Goal: Task Accomplishment & Management: Complete application form

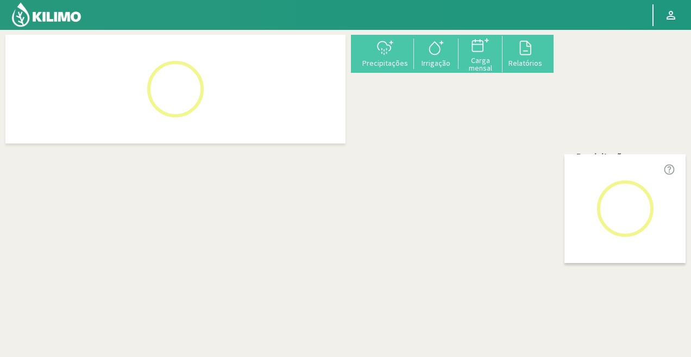
click at [559, 99] on div "+ − Leaflet | © Esri" at bounding box center [559, 157] width 0 height 245
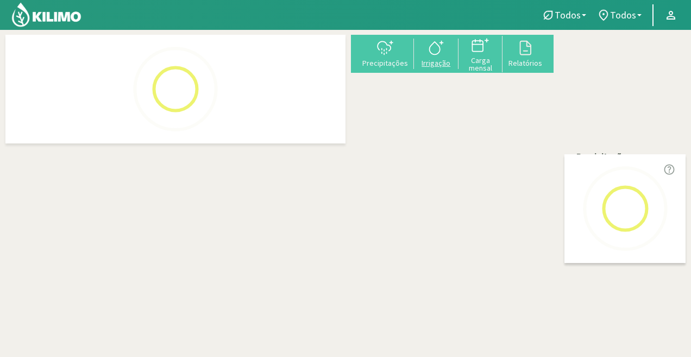
click at [445, 51] on icon at bounding box center [436, 47] width 17 height 17
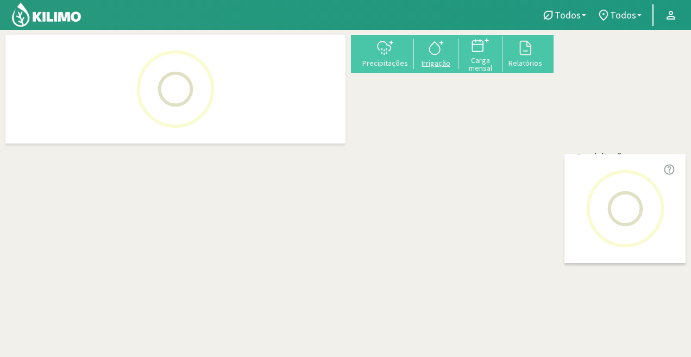
click at [445, 51] on icon at bounding box center [436, 47] width 17 height 17
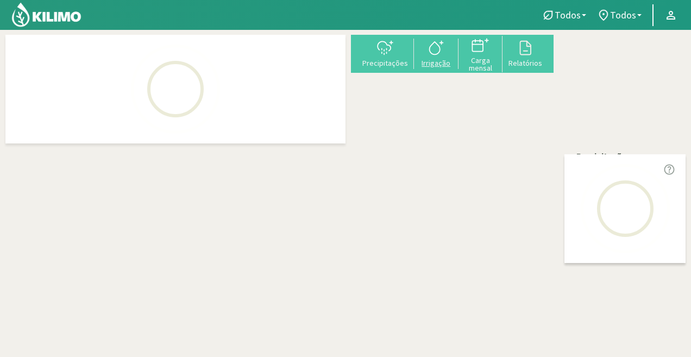
click at [445, 51] on icon at bounding box center [436, 47] width 17 height 17
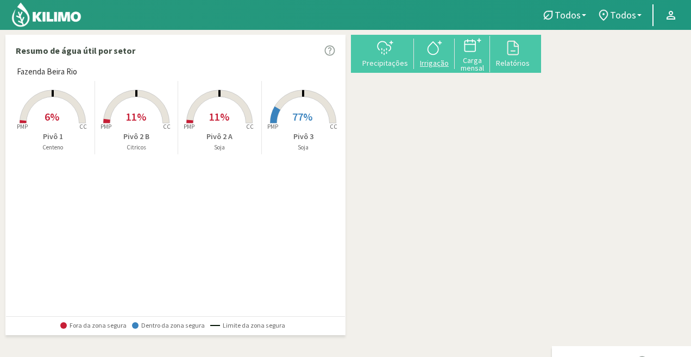
type input "0"
click at [443, 57] on icon at bounding box center [434, 47] width 17 height 17
click at [0, 0] on div at bounding box center [0, 0] width 0 height 0
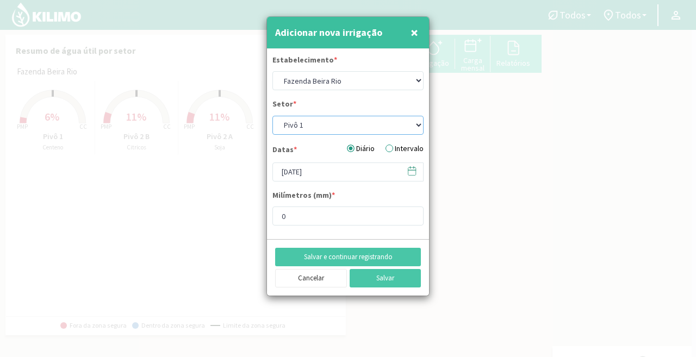
click at [317, 128] on select "Pivô 1 Pivô 2 A Pivô 2 B Pivô 3" at bounding box center [347, 125] width 151 height 19
select select "3: Object"
click at [272, 116] on select "Pivô 1 Pivô 2 A Pivô 2 B Pivô 3" at bounding box center [347, 125] width 151 height 19
click at [331, 177] on input "[DATE]" at bounding box center [347, 171] width 151 height 19
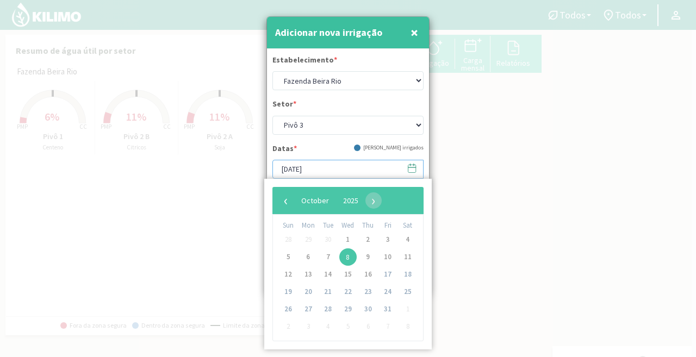
type input "9.9"
click at [305, 257] on span "6" at bounding box center [307, 256] width 17 height 17
type input "[DATE]"
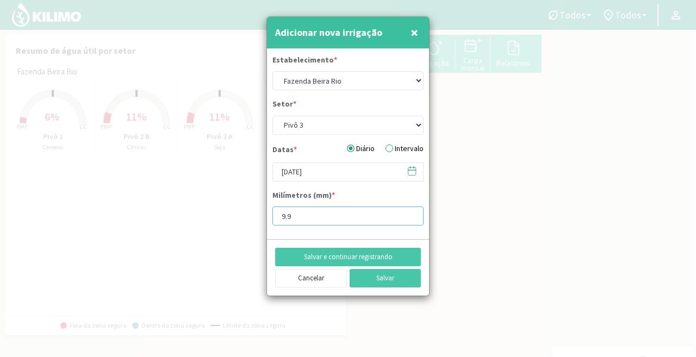
click at [296, 218] on input "9.9" at bounding box center [347, 216] width 151 height 19
type input "9"
type input "15"
click at [395, 275] on button "Salvar" at bounding box center [385, 278] width 72 height 18
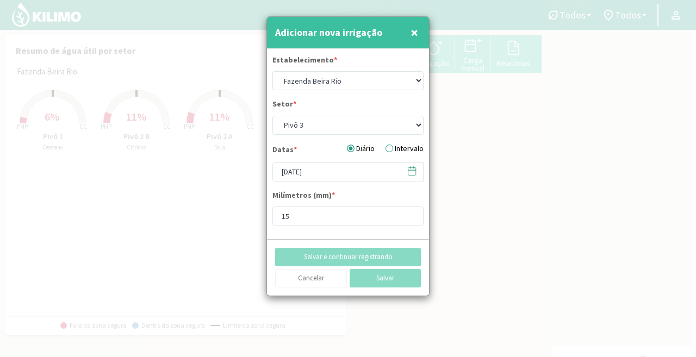
select select "0: Object"
type input "[DATE]"
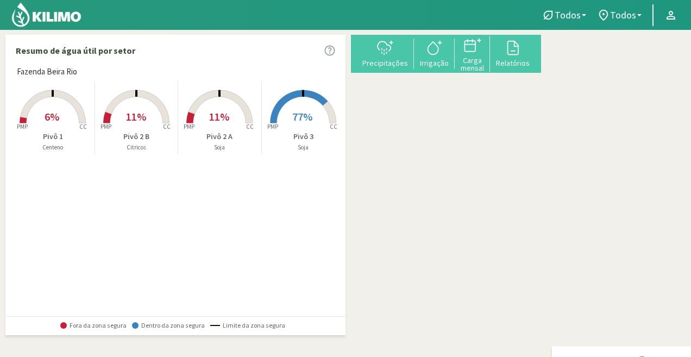
click at [296, 126] on rect at bounding box center [303, 124] width 87 height 87
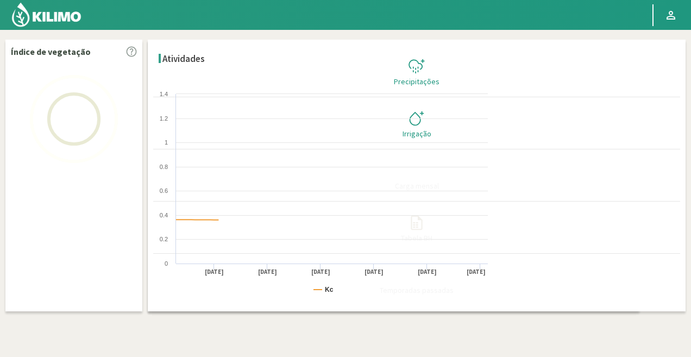
scroll to position [148, 0]
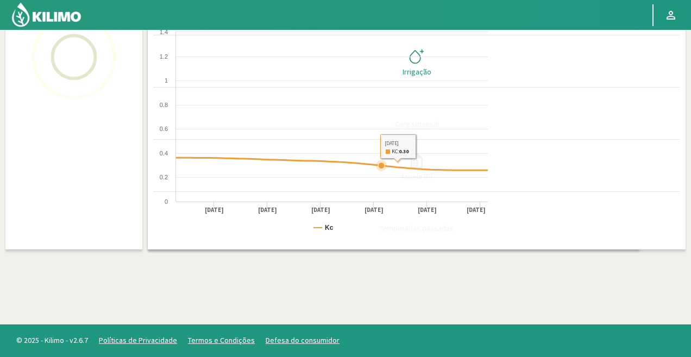
select select "3: Object"
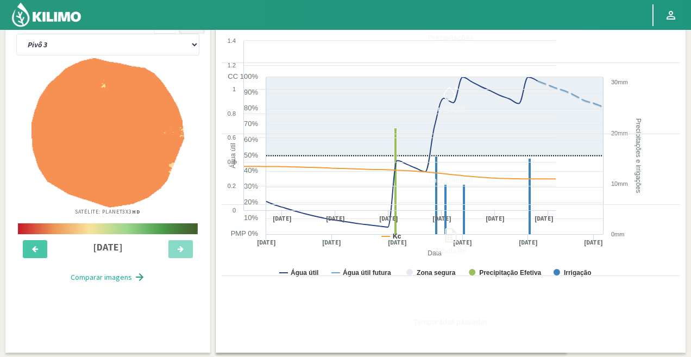
scroll to position [54, 0]
